Goal: Transaction & Acquisition: Purchase product/service

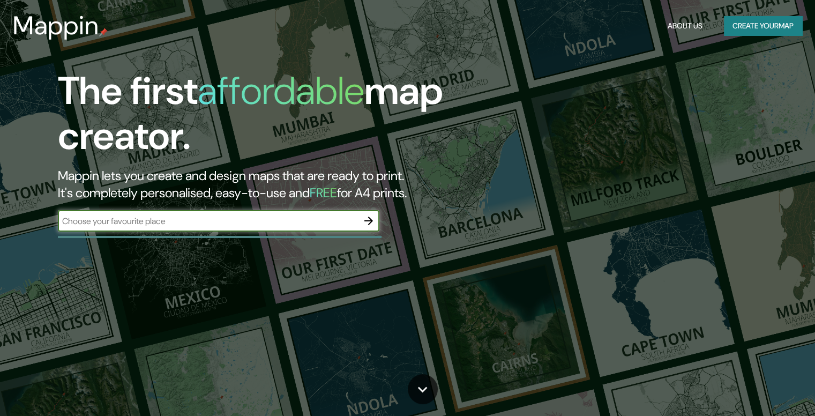
click at [164, 224] on input "text" at bounding box center [208, 221] width 300 height 12
type input "s"
type input "santiago"
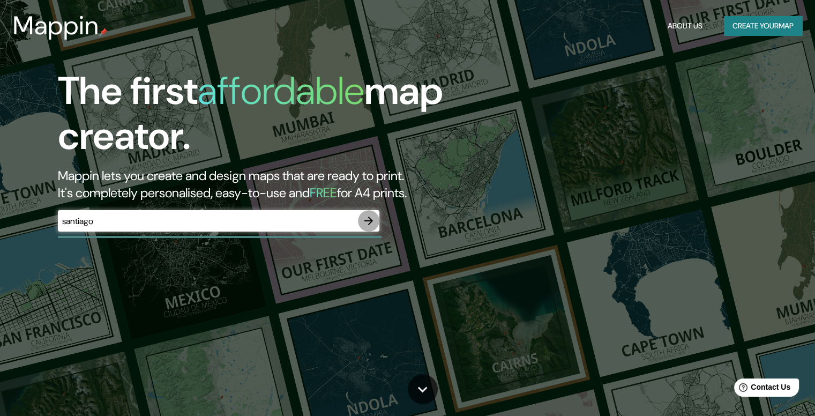
click at [363, 221] on icon "button" at bounding box center [368, 220] width 13 height 13
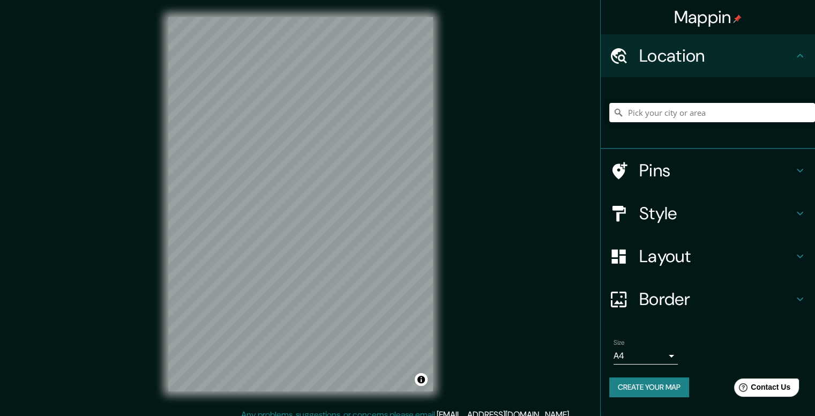
click at [660, 122] on div at bounding box center [712, 113] width 206 height 54
click at [662, 117] on input "Pick your city or area" at bounding box center [712, 112] width 206 height 19
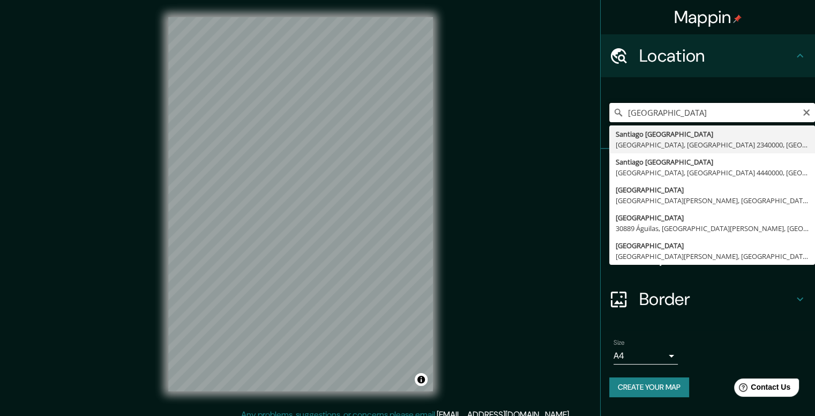
drag, startPoint x: 696, startPoint y: 111, endPoint x: 658, endPoint y: 110, distance: 38.1
click at [658, 110] on input "[GEOGRAPHIC_DATA]" at bounding box center [712, 112] width 206 height 19
type input "[GEOGRAPHIC_DATA]"
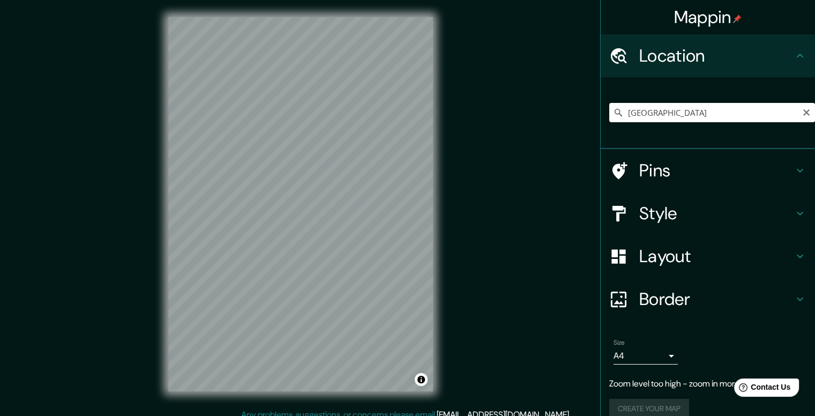
scroll to position [4, 0]
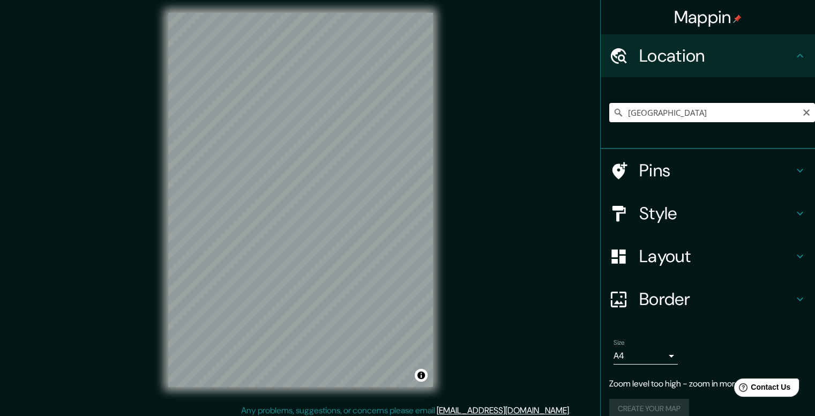
click at [791, 104] on input "[GEOGRAPHIC_DATA]" at bounding box center [712, 112] width 206 height 19
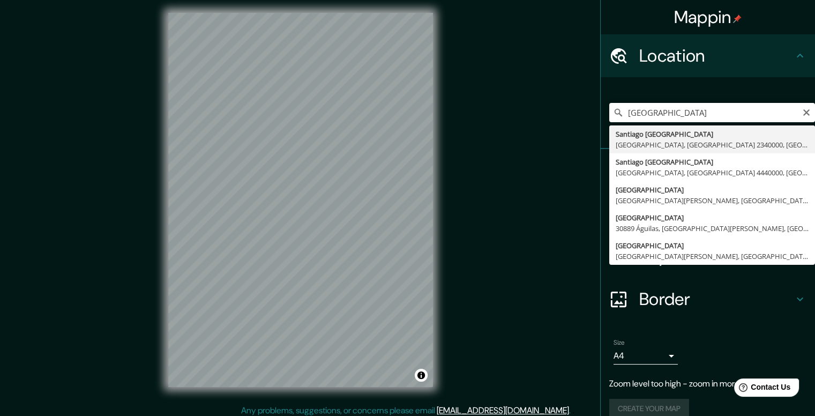
click at [802, 112] on icon "Clear" at bounding box center [806, 112] width 9 height 9
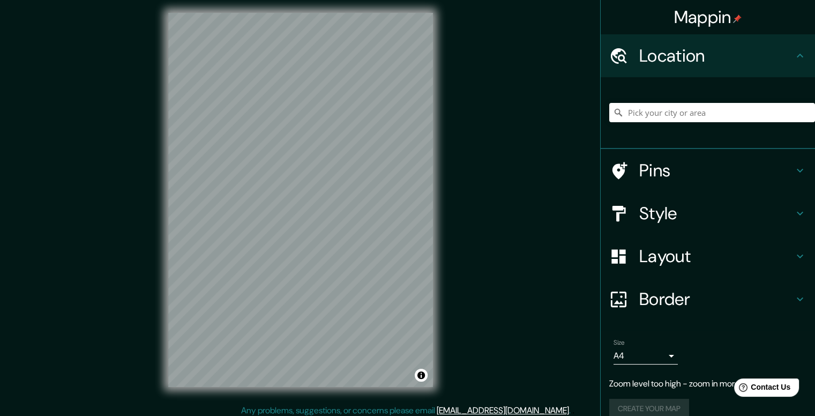
click at [448, 185] on div "© Mapbox © OpenStreetMap Improve this map" at bounding box center [300, 200] width 299 height 408
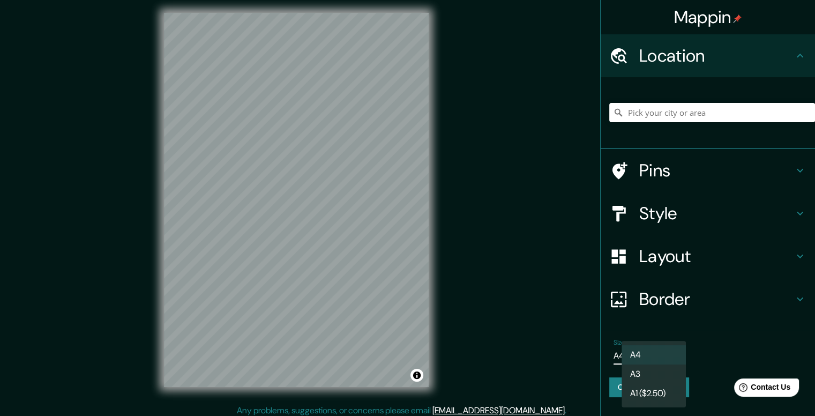
click at [651, 353] on body "Mappin Location [GEOGRAPHIC_DATA] 2340000, [GEOGRAPHIC_DATA] [GEOGRAPHIC_DATA] …" at bounding box center [407, 204] width 815 height 416
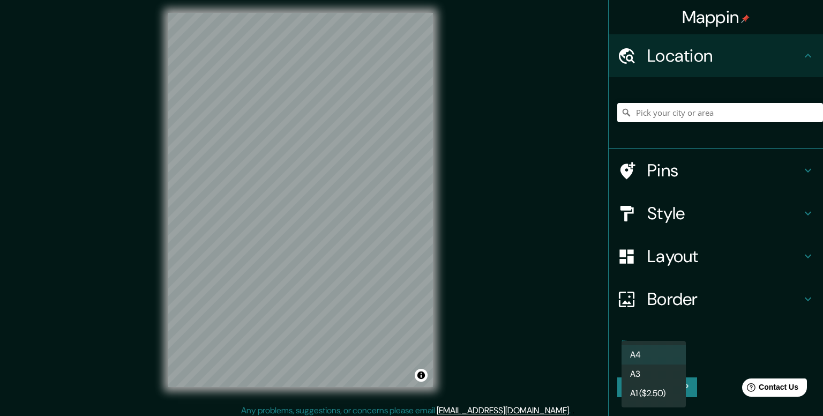
click at [651, 353] on li "A4" at bounding box center [653, 354] width 64 height 19
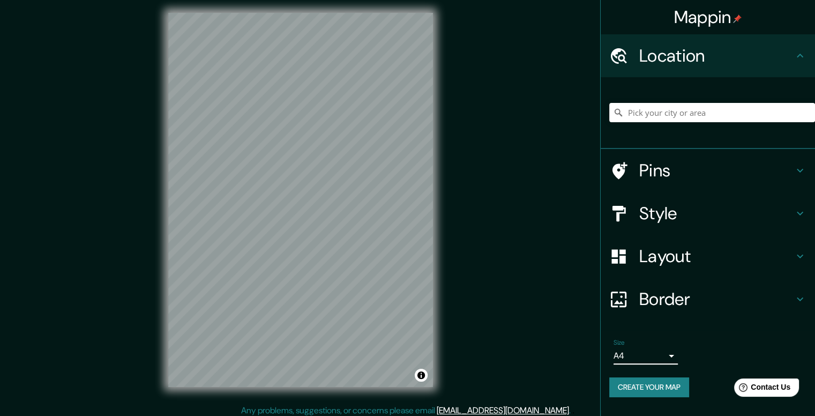
click at [802, 253] on icon at bounding box center [799, 256] width 13 height 13
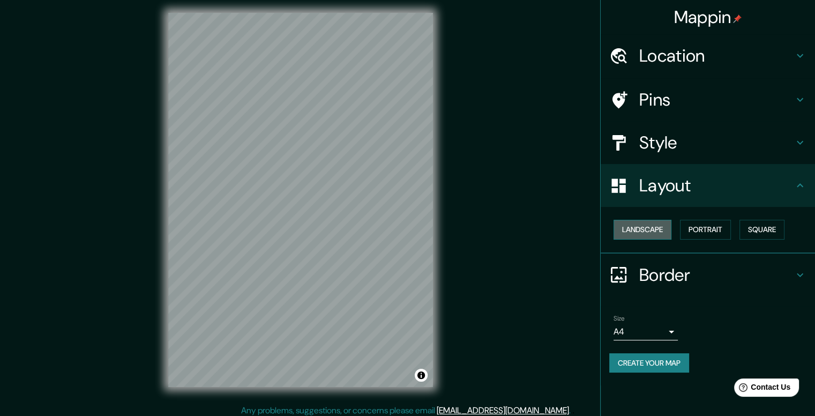
click at [656, 230] on button "Landscape" at bounding box center [642, 230] width 58 height 20
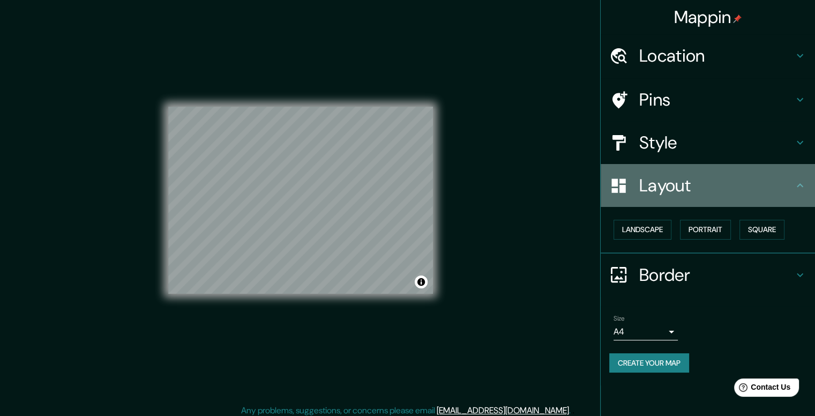
click at [672, 185] on h4 "Layout" at bounding box center [716, 185] width 154 height 21
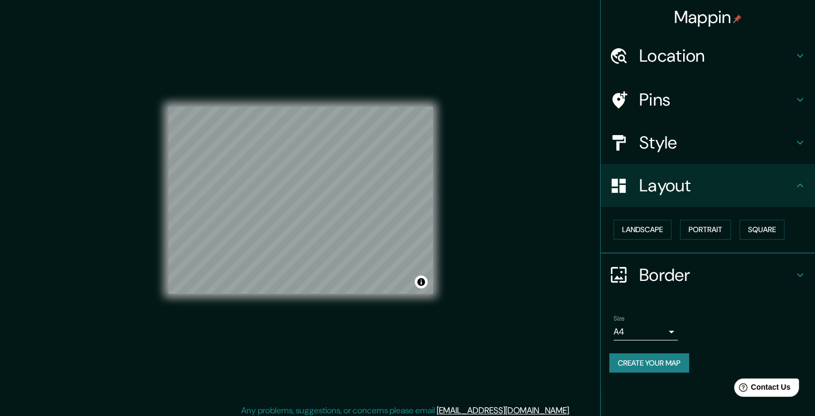
click at [666, 137] on h4 "Style" at bounding box center [716, 142] width 154 height 21
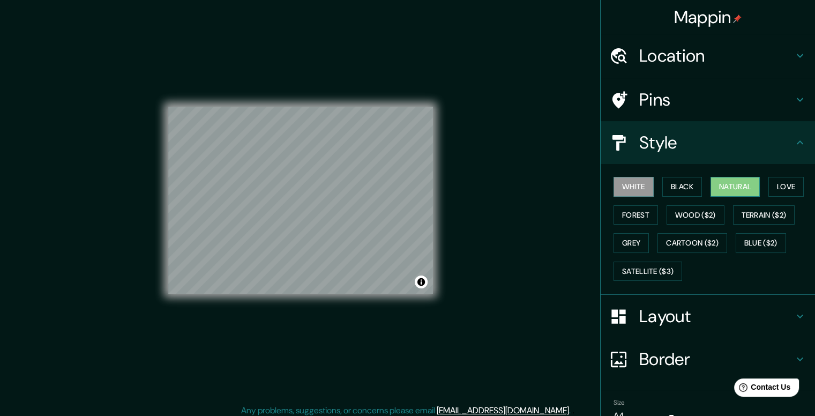
click at [737, 183] on button "Natural" at bounding box center [734, 187] width 49 height 20
click at [756, 112] on div "Pins" at bounding box center [707, 99] width 214 height 43
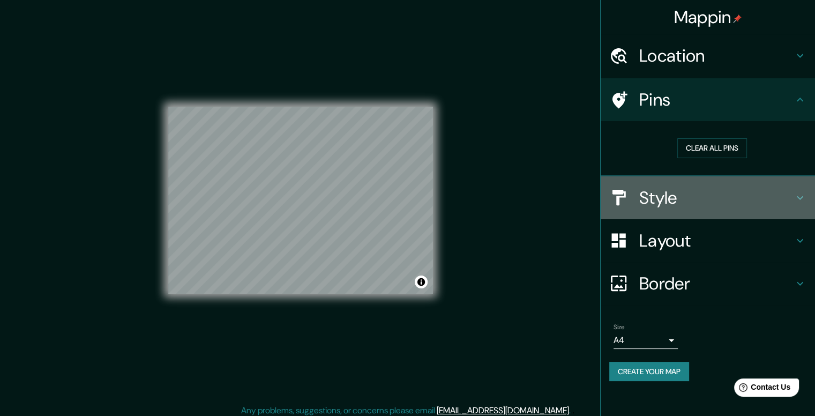
click at [718, 194] on h4 "Style" at bounding box center [716, 197] width 154 height 21
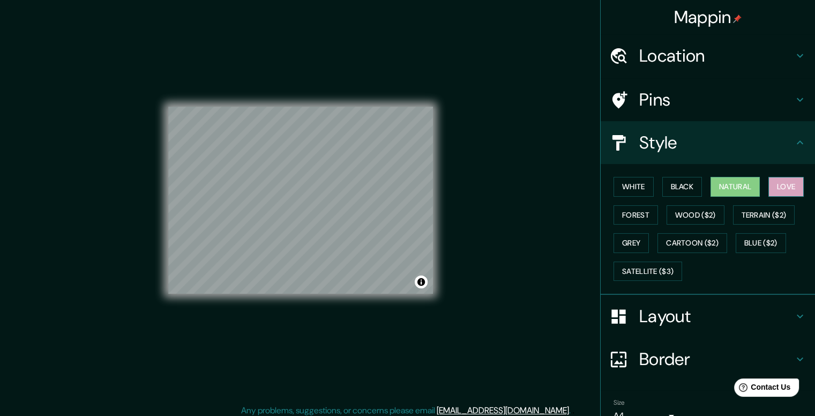
click at [774, 190] on button "Love" at bounding box center [785, 187] width 35 height 20
click at [725, 193] on button "Natural" at bounding box center [734, 187] width 49 height 20
click at [624, 219] on button "Forest" at bounding box center [635, 215] width 44 height 20
click at [736, 183] on button "Natural" at bounding box center [734, 187] width 49 height 20
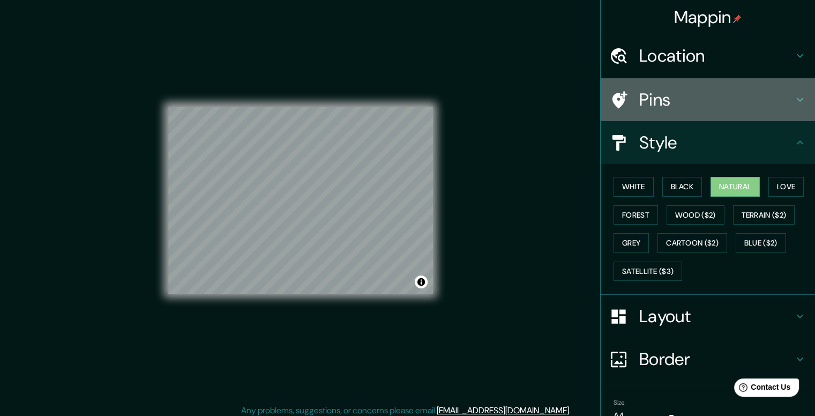
click at [677, 99] on h4 "Pins" at bounding box center [716, 99] width 154 height 21
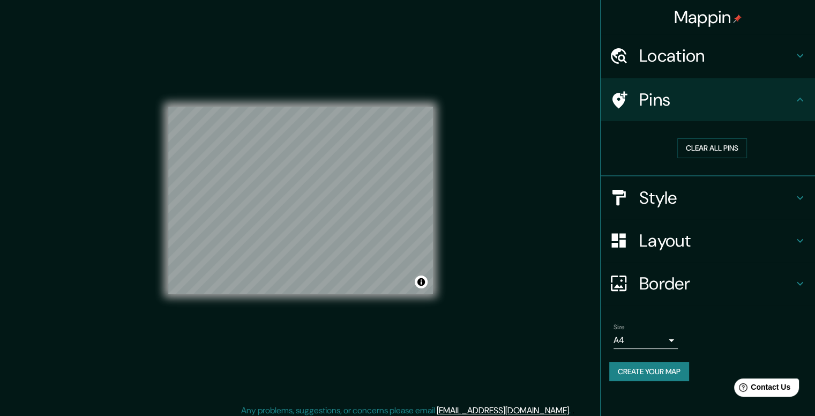
click at [671, 69] on div "Location" at bounding box center [707, 55] width 214 height 43
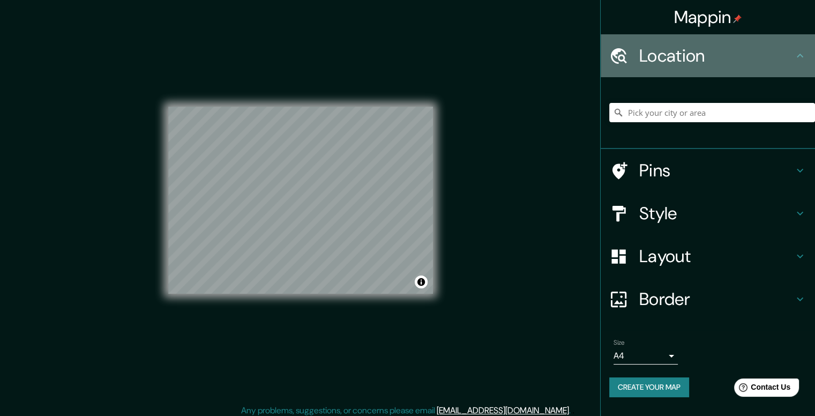
click at [675, 59] on h4 "Location" at bounding box center [716, 55] width 154 height 21
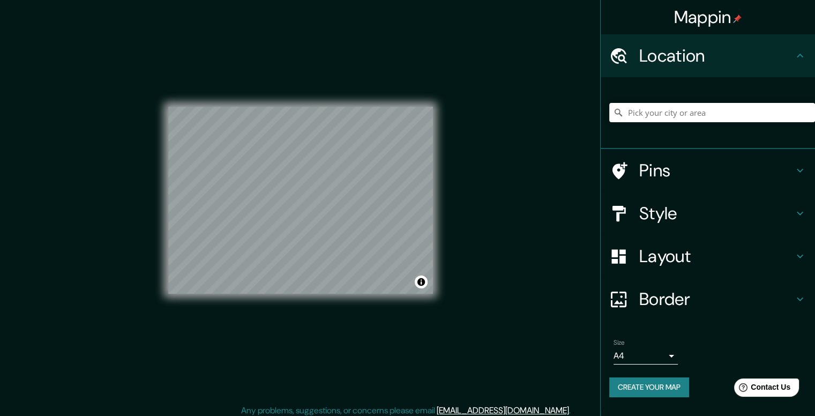
click at [791, 60] on h4 "Location" at bounding box center [716, 55] width 154 height 21
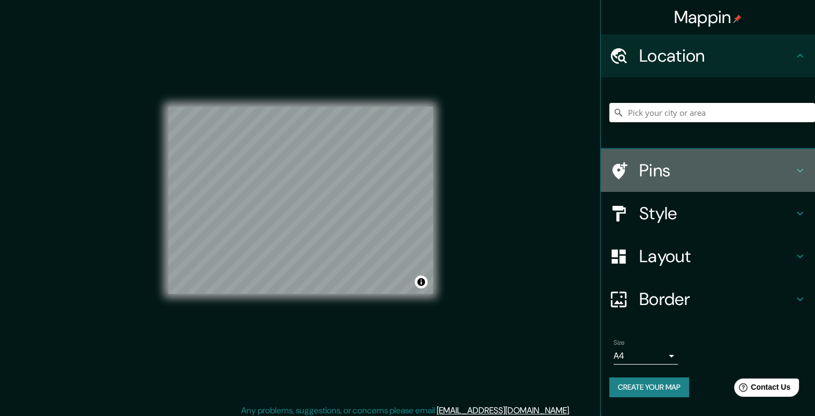
click at [694, 154] on div "Pins" at bounding box center [707, 170] width 214 height 43
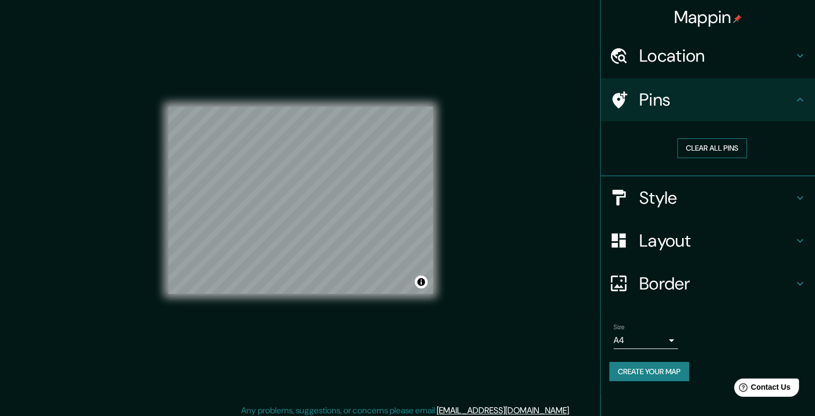
click at [714, 144] on button "Clear all pins" at bounding box center [712, 148] width 70 height 20
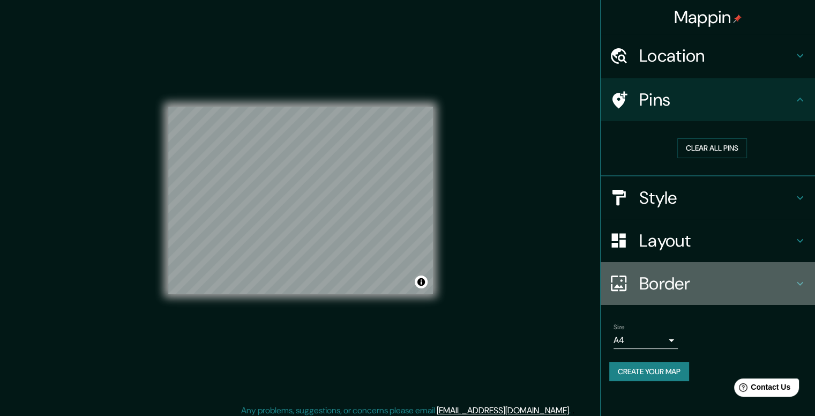
click at [685, 278] on h4 "Border" at bounding box center [716, 283] width 154 height 21
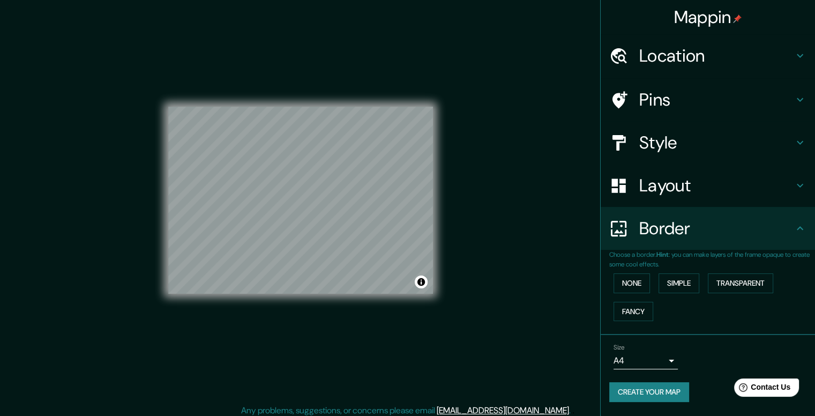
click at [665, 232] on h4 "Border" at bounding box center [716, 227] width 154 height 21
click at [792, 227] on h4 "Border" at bounding box center [716, 227] width 154 height 21
click at [789, 184] on h4 "Layout" at bounding box center [716, 185] width 154 height 21
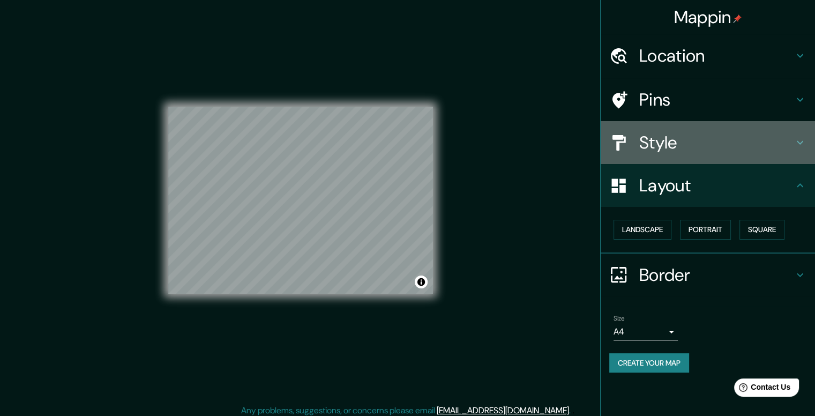
click at [797, 132] on div "Style" at bounding box center [707, 142] width 214 height 43
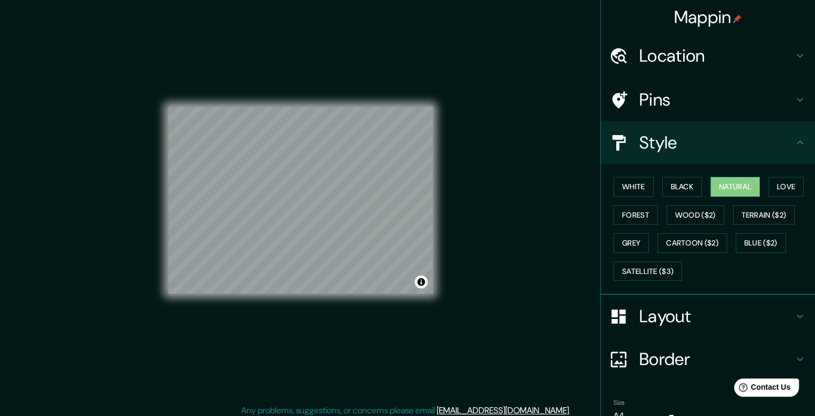
click at [752, 64] on h4 "Location" at bounding box center [716, 55] width 154 height 21
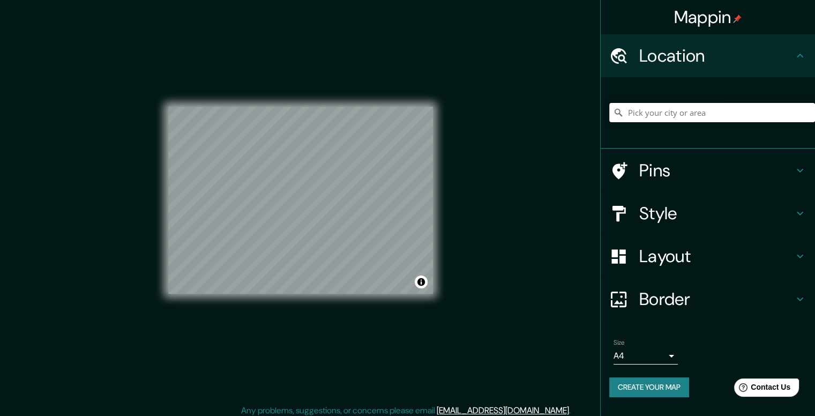
click at [727, 110] on input "Pick your city or area" at bounding box center [712, 112] width 206 height 19
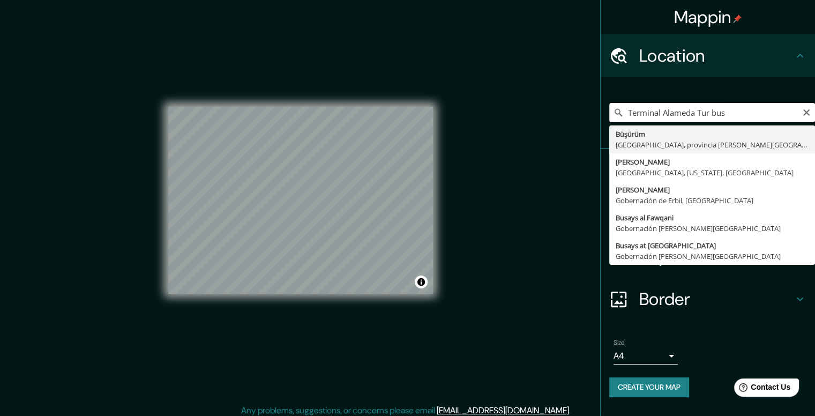
drag, startPoint x: 767, startPoint y: 110, endPoint x: 675, endPoint y: 121, distance: 92.3
click at [696, 123] on div "Terminal Alameda Tur bus Büşürüm [GEOGRAPHIC_DATA], provincia [PERSON_NAME][GEO…" at bounding box center [712, 113] width 206 height 54
click at [664, 114] on input "Terminal Alameda Tur bus" at bounding box center [712, 112] width 206 height 19
drag, startPoint x: 664, startPoint y: 114, endPoint x: 623, endPoint y: 125, distance: 42.6
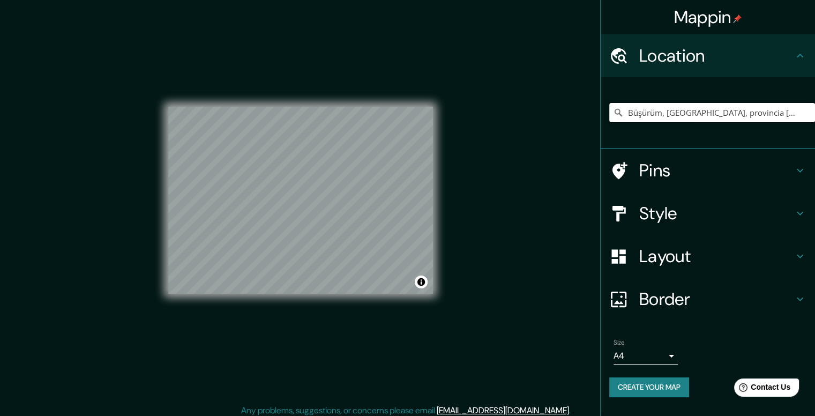
type input "Büşürüm, [GEOGRAPHIC_DATA], provincia [PERSON_NAME][GEOGRAPHIC_DATA], [GEOGRAPH…"
click at [657, 170] on h4 "Pins" at bounding box center [716, 170] width 154 height 21
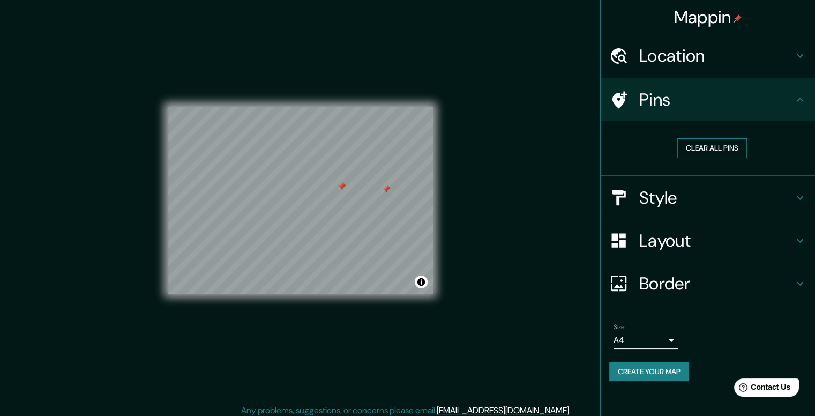
click at [701, 146] on button "Clear all pins" at bounding box center [712, 148] width 70 height 20
